Goal: Navigation & Orientation: Find specific page/section

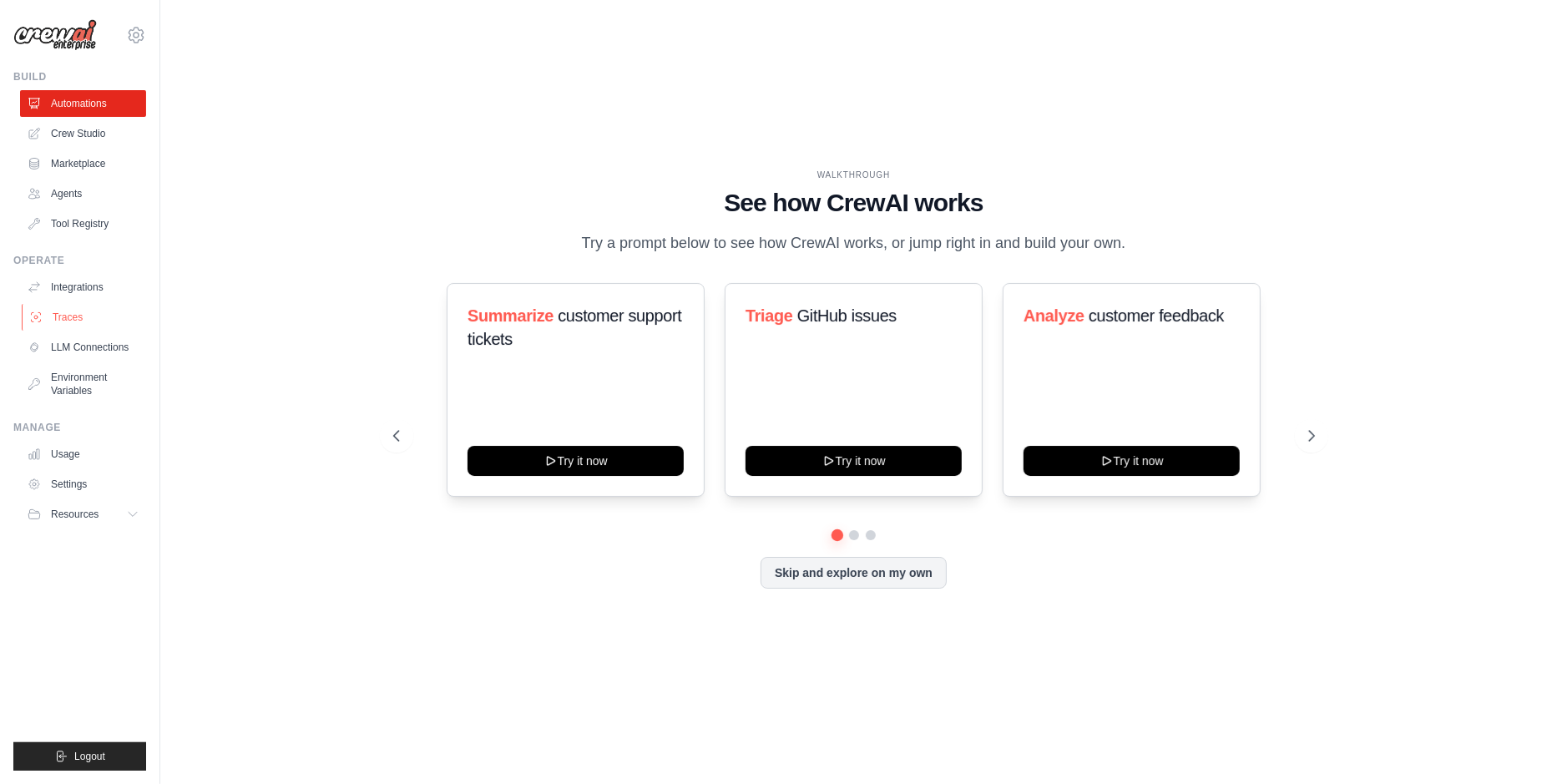
click at [82, 313] on link "Traces" at bounding box center [85, 317] width 126 height 27
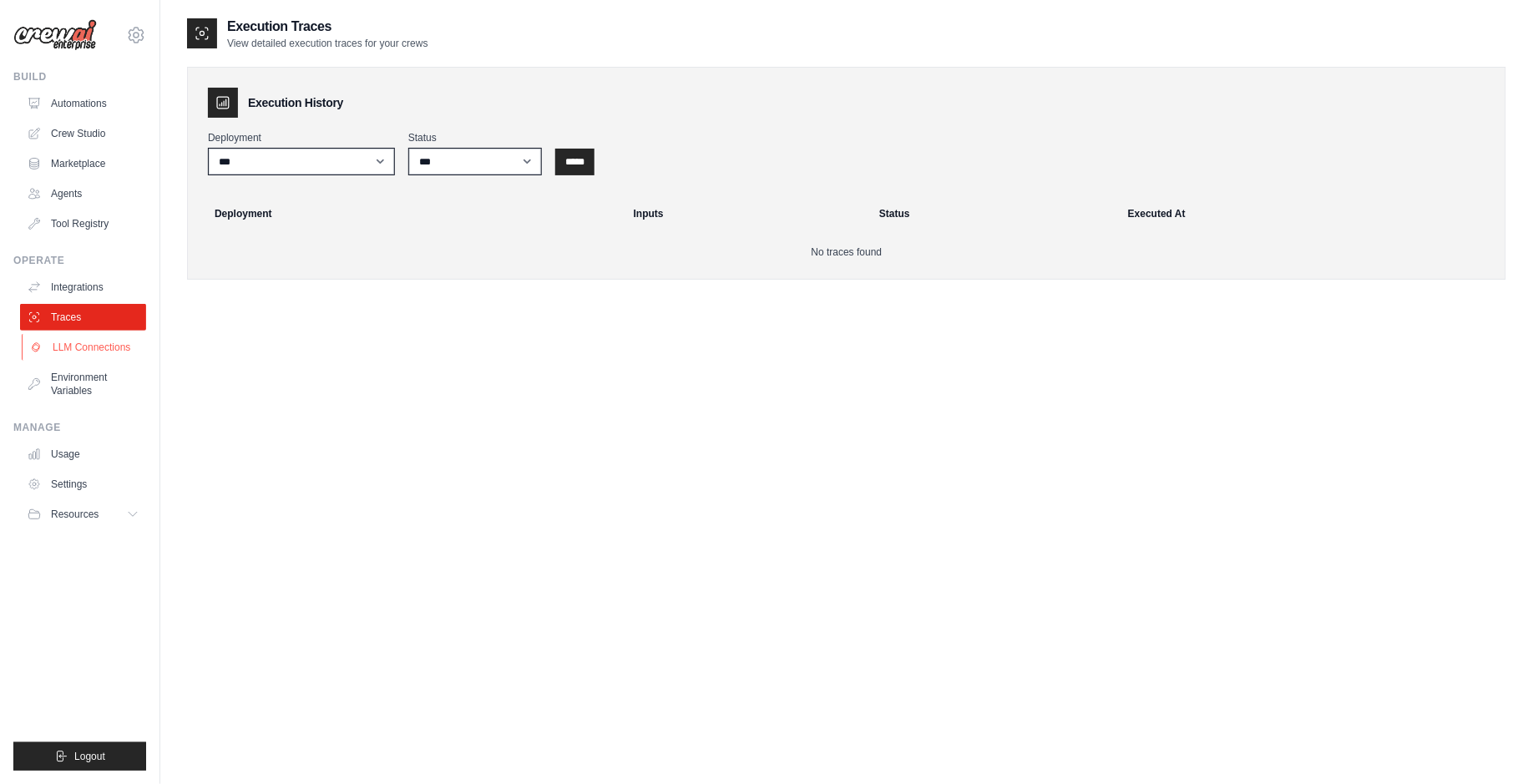
click at [85, 334] on link "LLM Connections" at bounding box center [85, 348] width 126 height 27
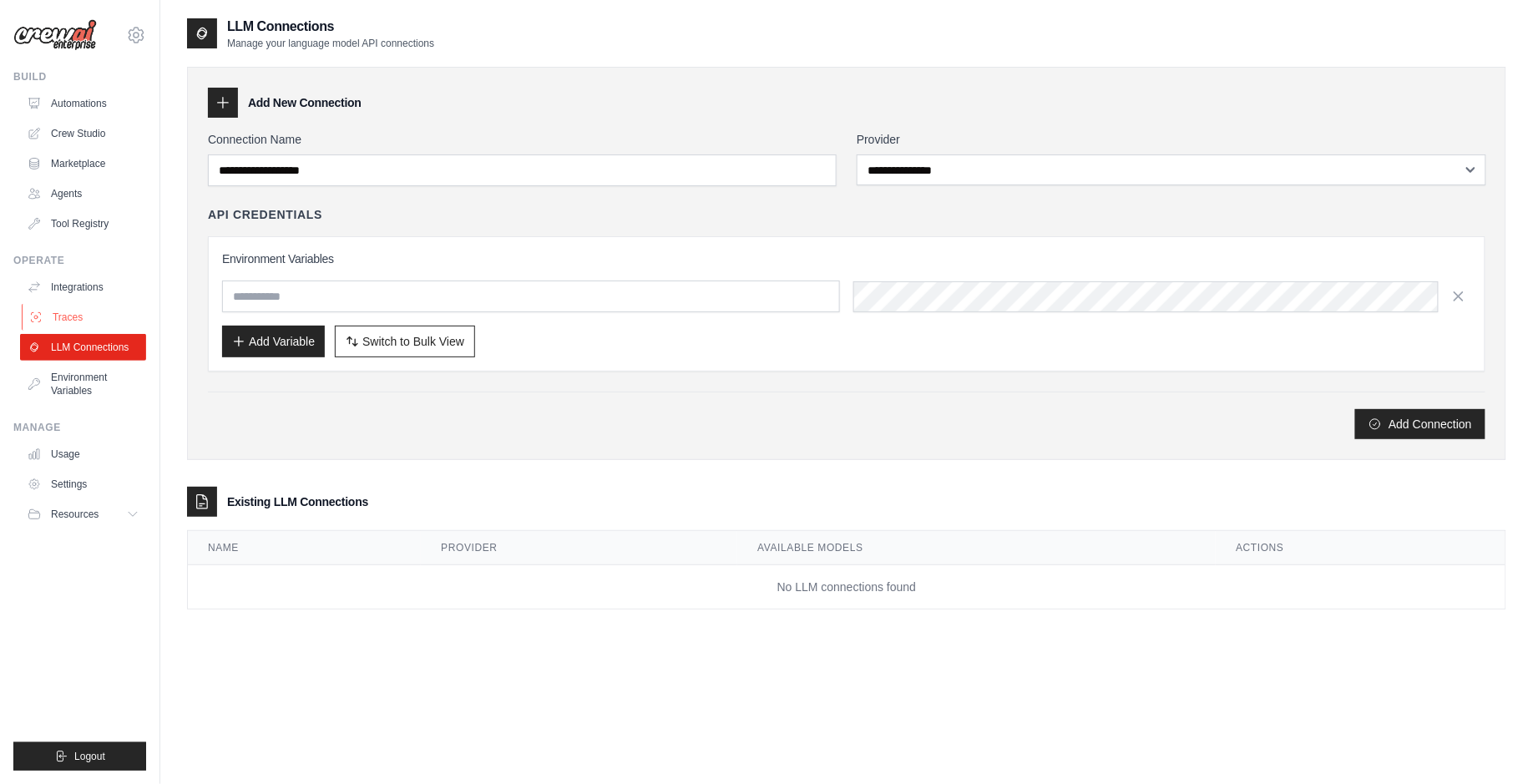
click at [81, 325] on link "Traces" at bounding box center [85, 317] width 126 height 27
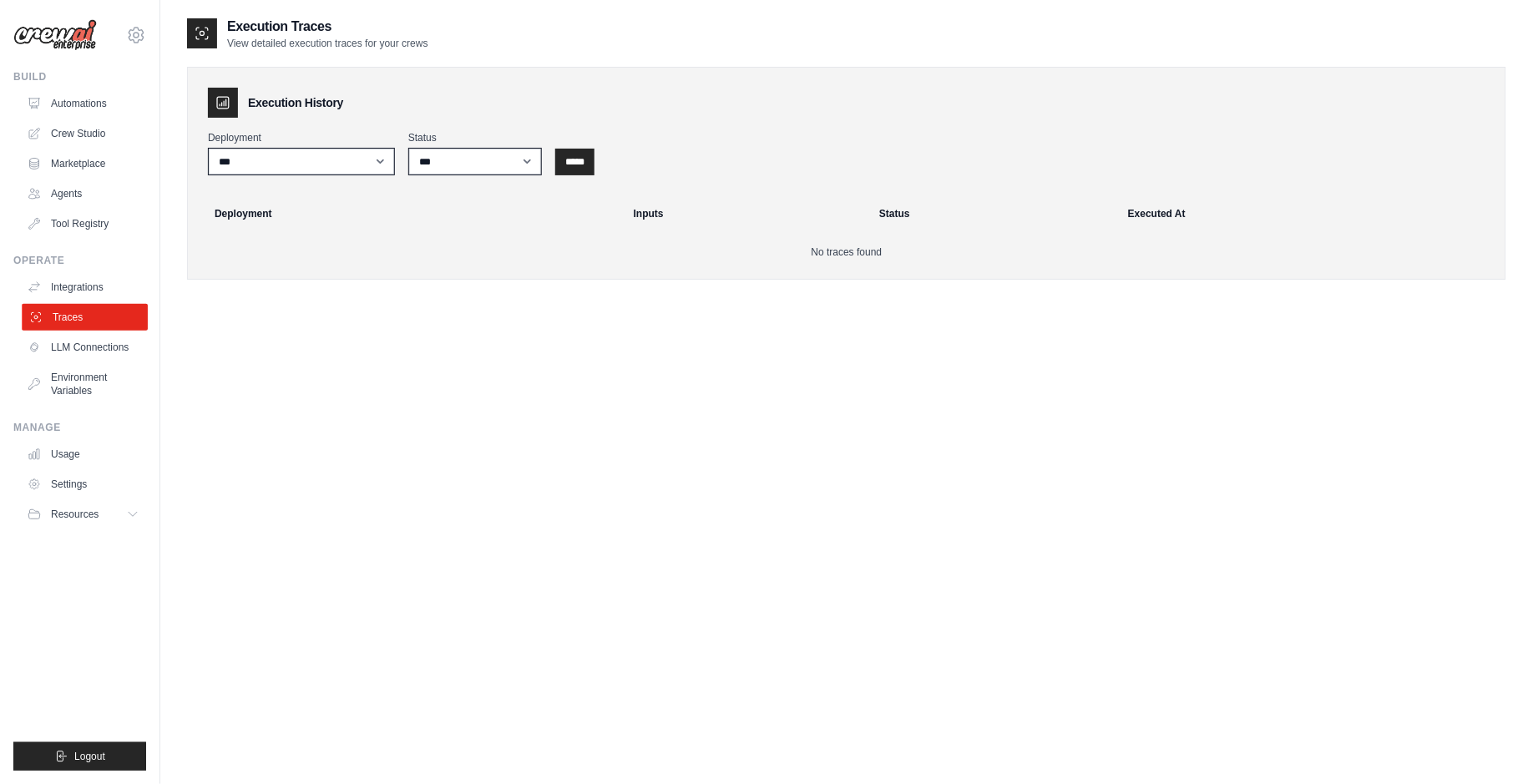
click at [81, 325] on link "Traces" at bounding box center [85, 317] width 126 height 27
